Goal: Check status: Check status

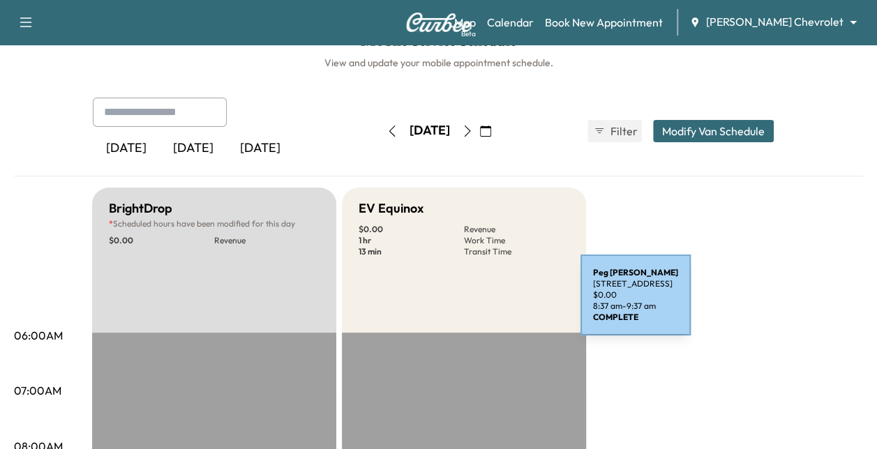
scroll to position [26, 0]
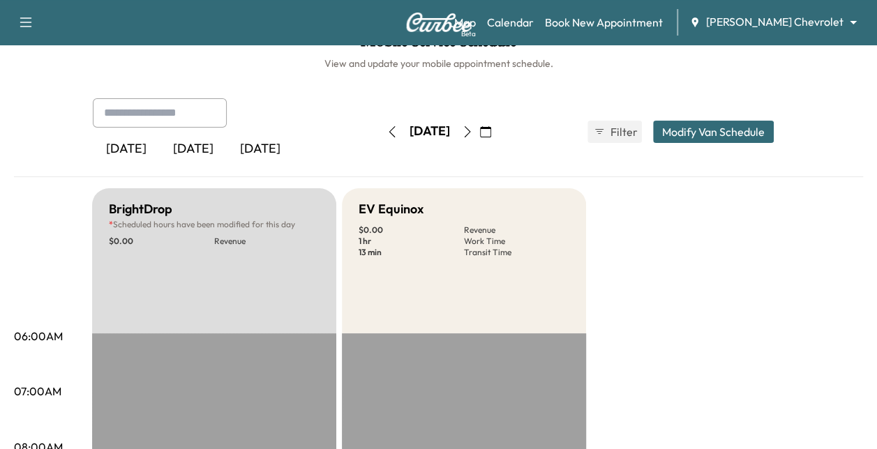
click at [491, 133] on icon "button" at bounding box center [485, 131] width 11 height 11
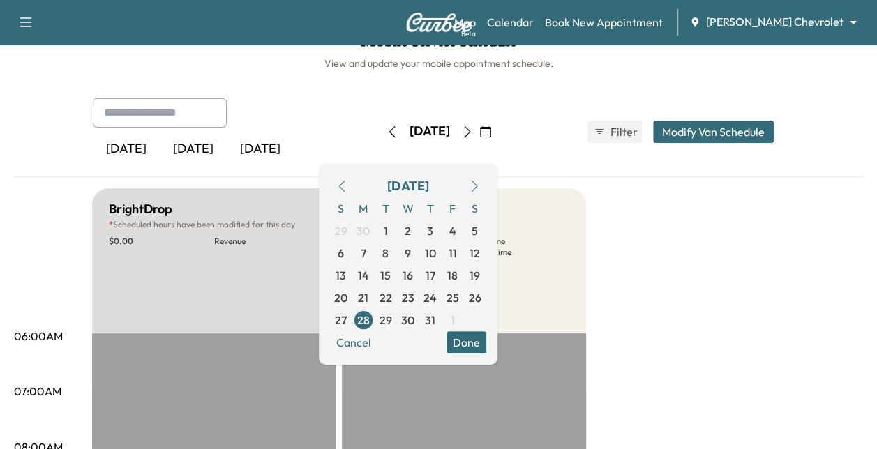
click at [486, 186] on button "button" at bounding box center [474, 186] width 24 height 22
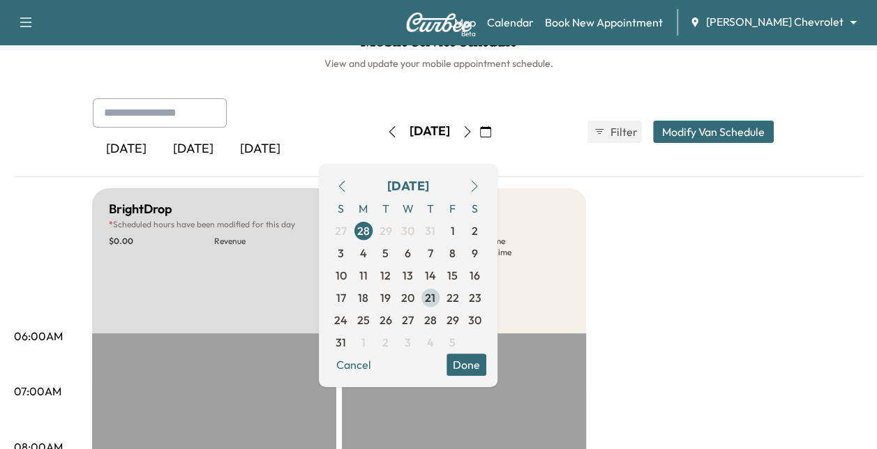
click at [435, 296] on span "21" at bounding box center [430, 297] width 10 height 17
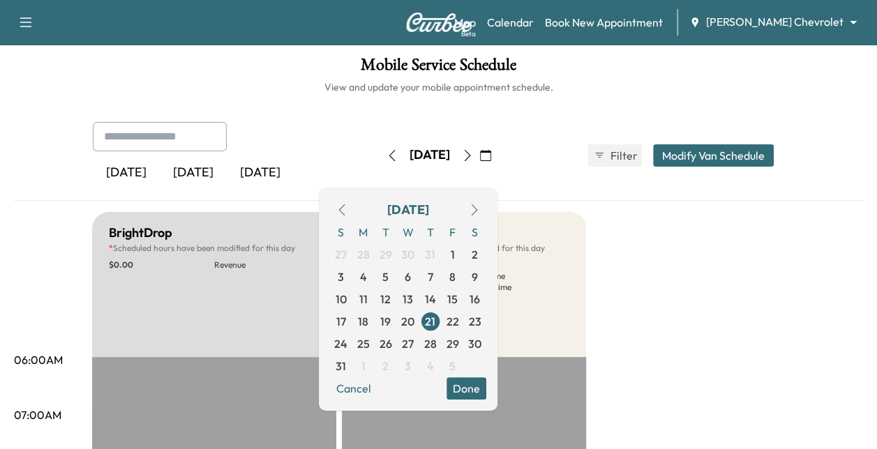
scroll to position [26, 0]
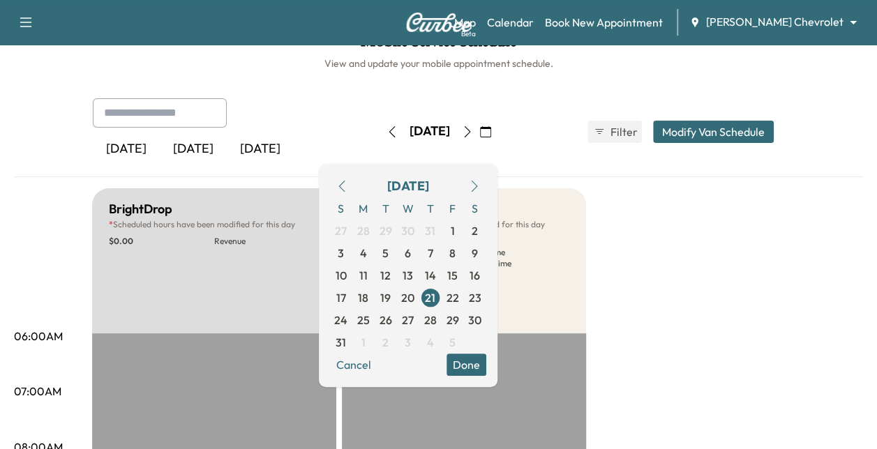
click at [486, 364] on button "Done" at bounding box center [466, 365] width 40 height 22
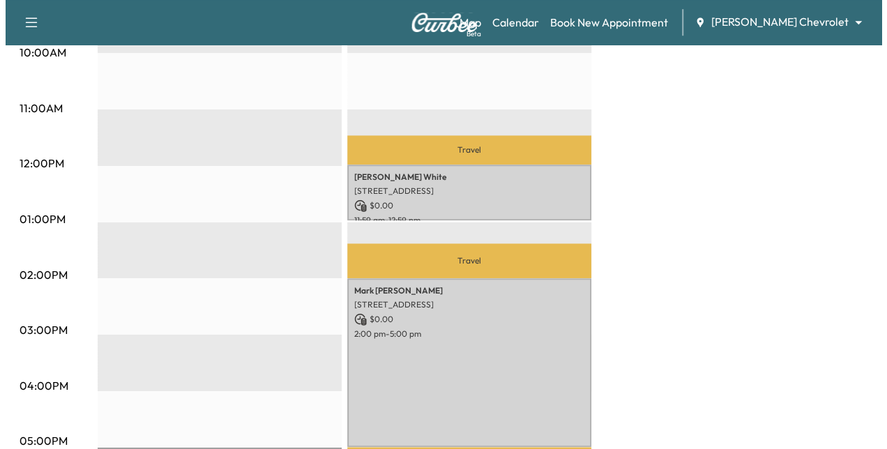
scroll to position [532, 0]
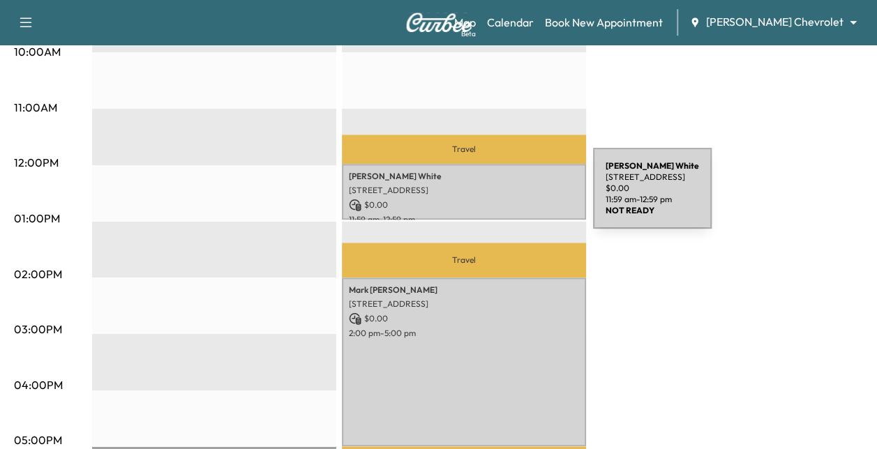
click at [488, 199] on p "$ 0.00" at bounding box center [464, 205] width 230 height 13
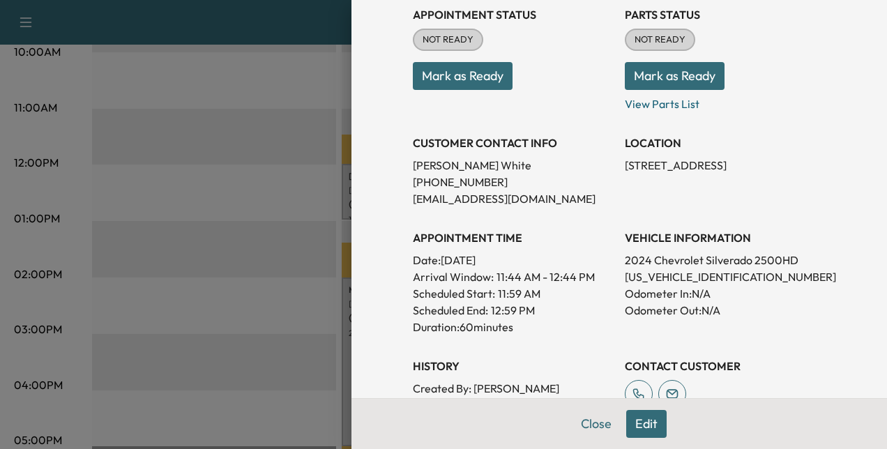
scroll to position [133, 0]
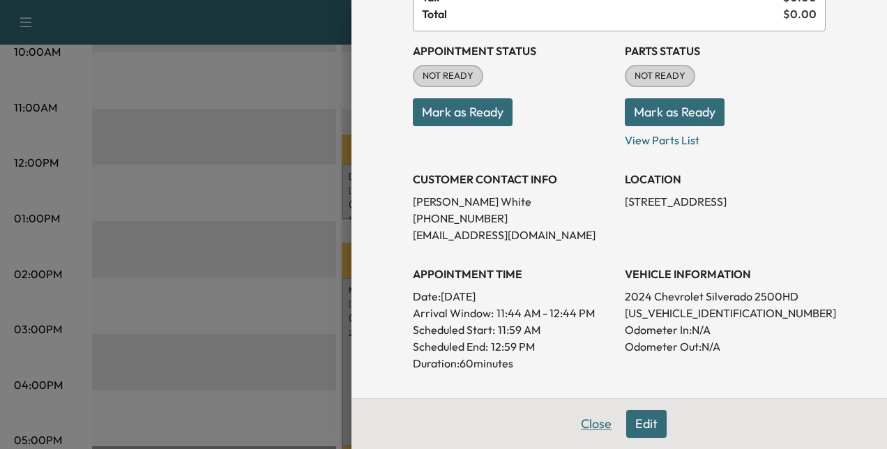
click at [579, 426] on button "Close" at bounding box center [596, 424] width 49 height 28
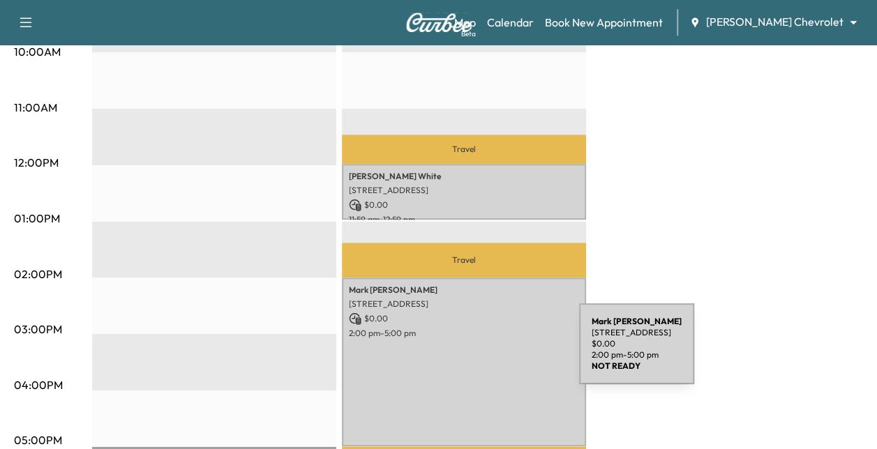
click at [474, 353] on div "[PERSON_NAME] [STREET_ADDRESS] $ 0.00 2:00 pm - 5:00 pm" at bounding box center [464, 362] width 244 height 169
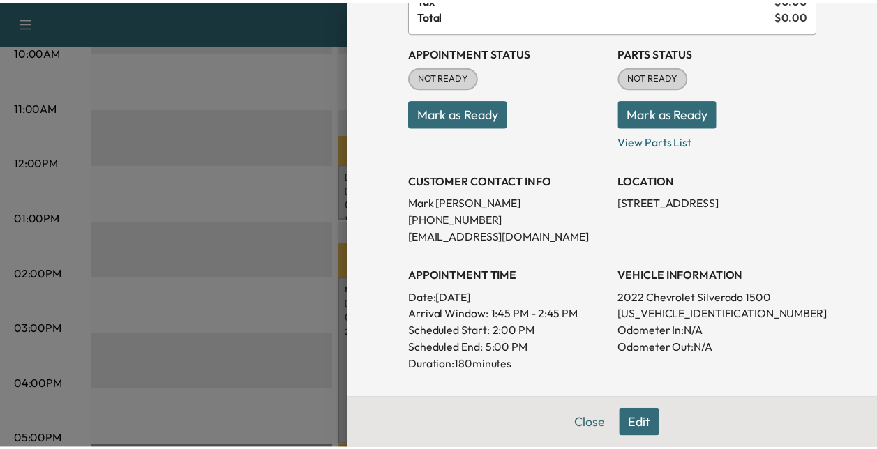
scroll to position [140, 0]
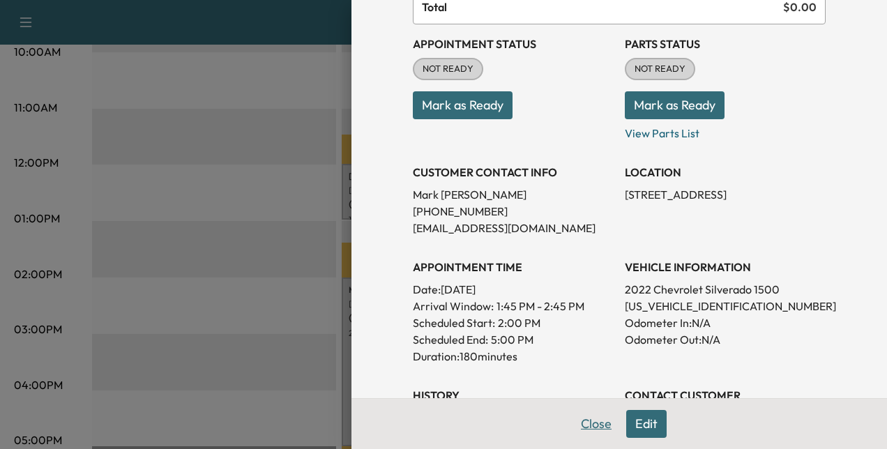
click at [591, 427] on button "Close" at bounding box center [596, 424] width 49 height 28
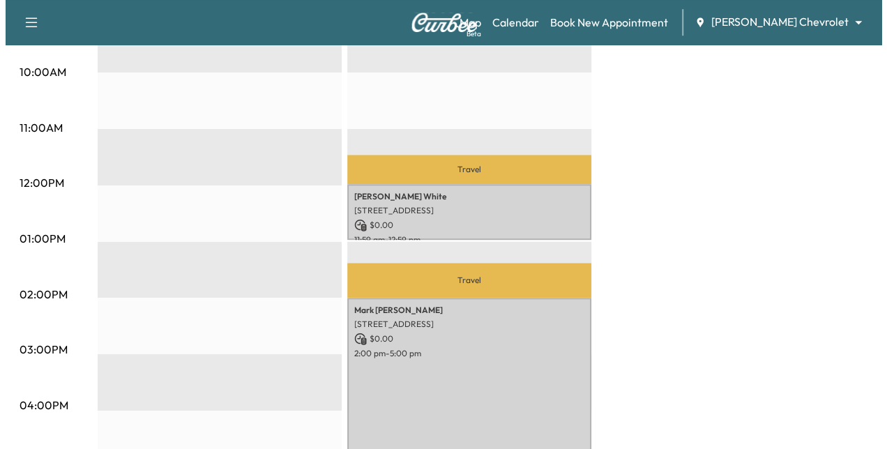
scroll to position [513, 0]
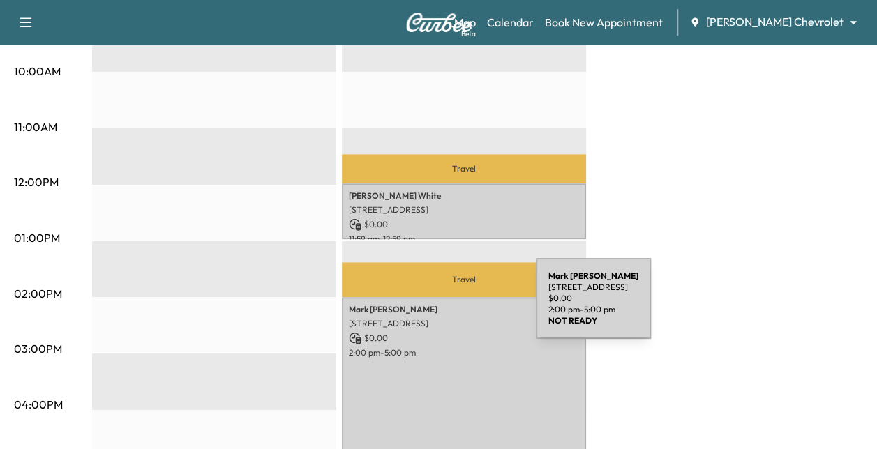
click at [431, 307] on p "[PERSON_NAME]" at bounding box center [464, 309] width 230 height 11
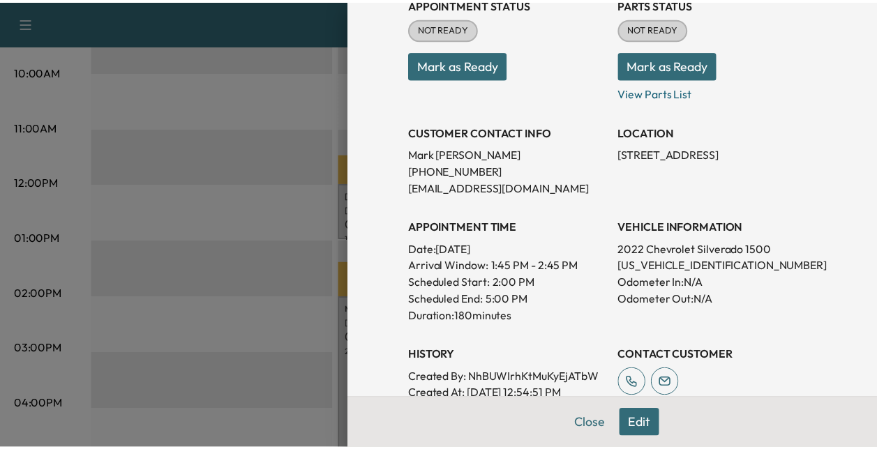
scroll to position [183, 0]
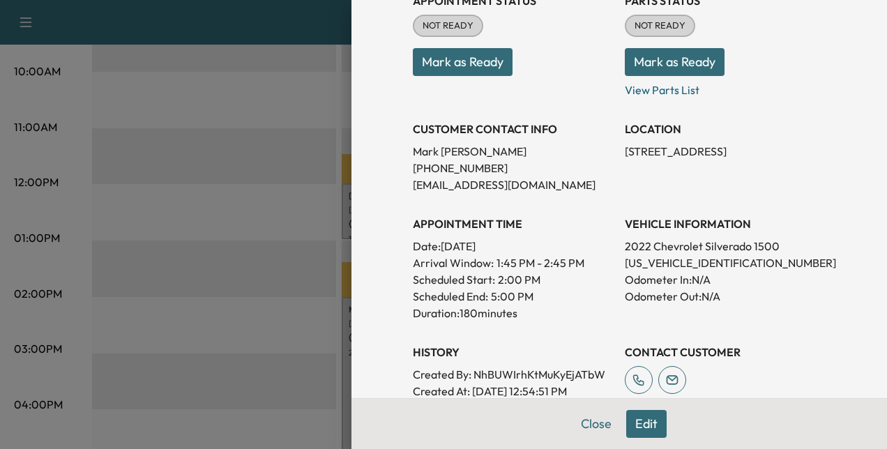
click at [682, 262] on p "[US_VEHICLE_IDENTIFICATION_NUMBER]" at bounding box center [725, 263] width 201 height 17
copy p "[US_VEHICLE_IDENTIFICATION_NUMBER]"
click at [605, 434] on button "Close" at bounding box center [596, 424] width 49 height 28
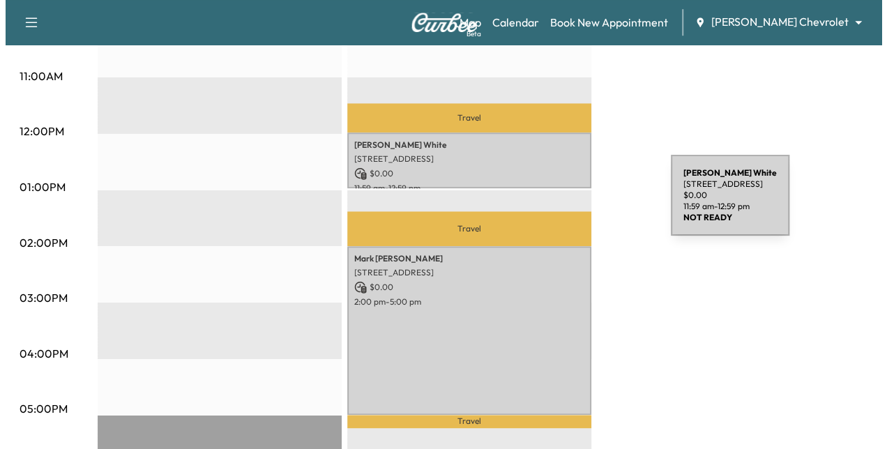
scroll to position [564, 0]
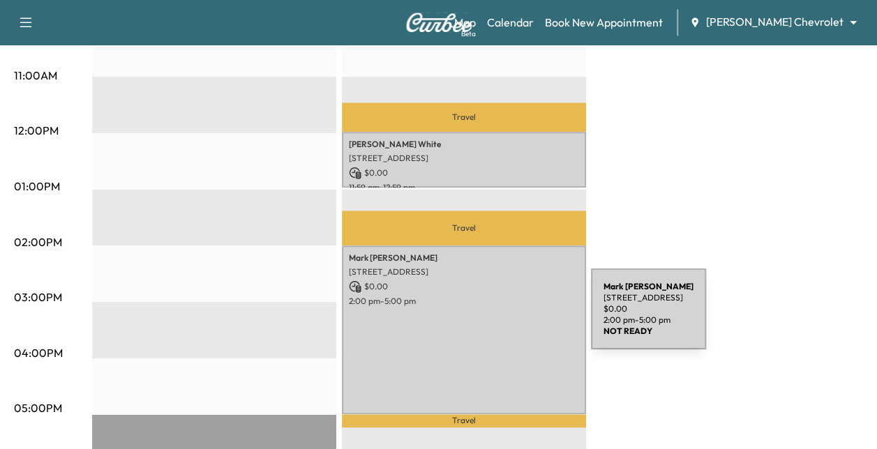
click at [486, 325] on div "[PERSON_NAME] [STREET_ADDRESS] $ 0.00 2:00 pm - 5:00 pm" at bounding box center [464, 330] width 244 height 169
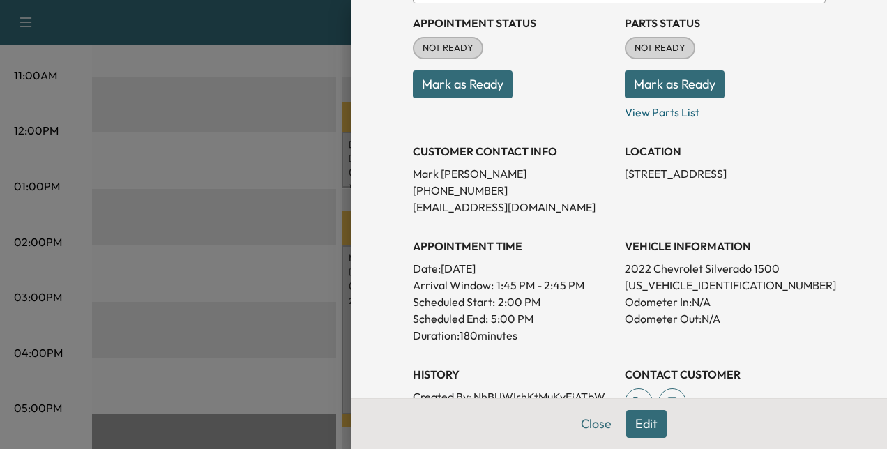
scroll to position [161, 0]
